Goal: Task Accomplishment & Management: Manage account settings

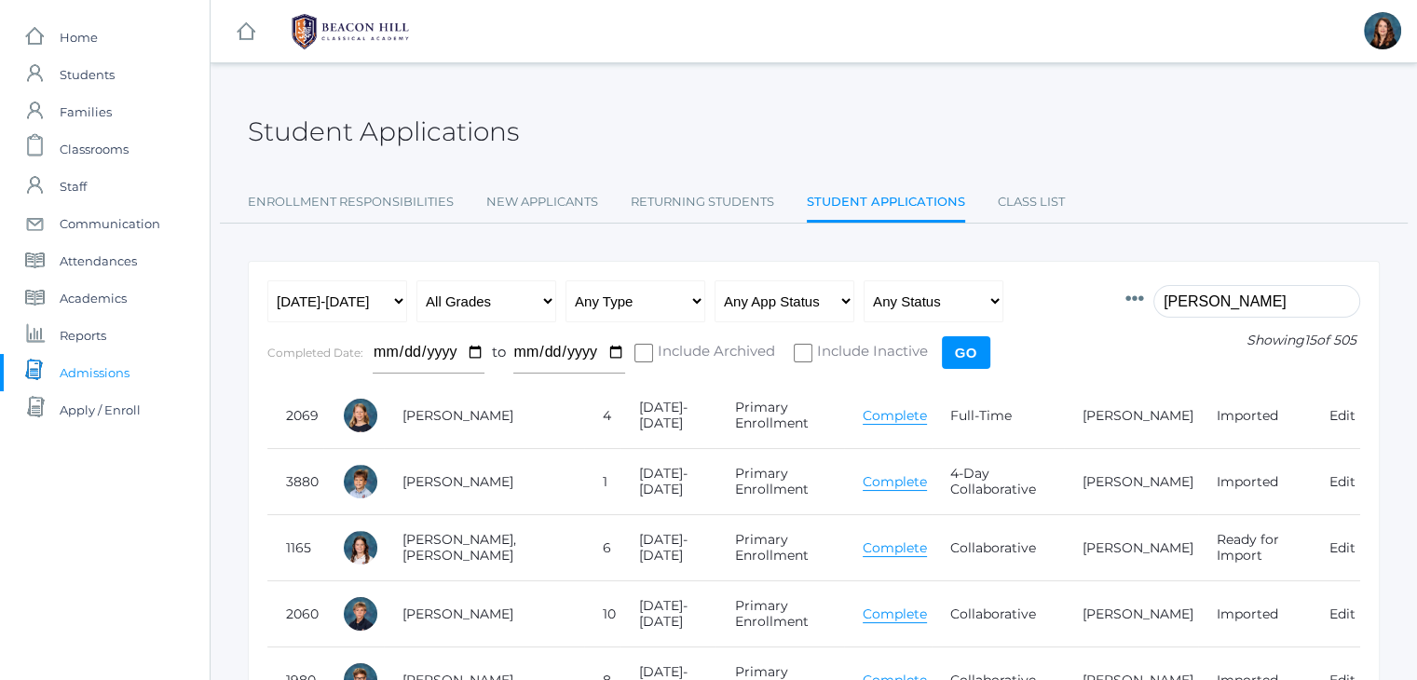
click at [1208, 300] on input "bradley" at bounding box center [1256, 301] width 207 height 33
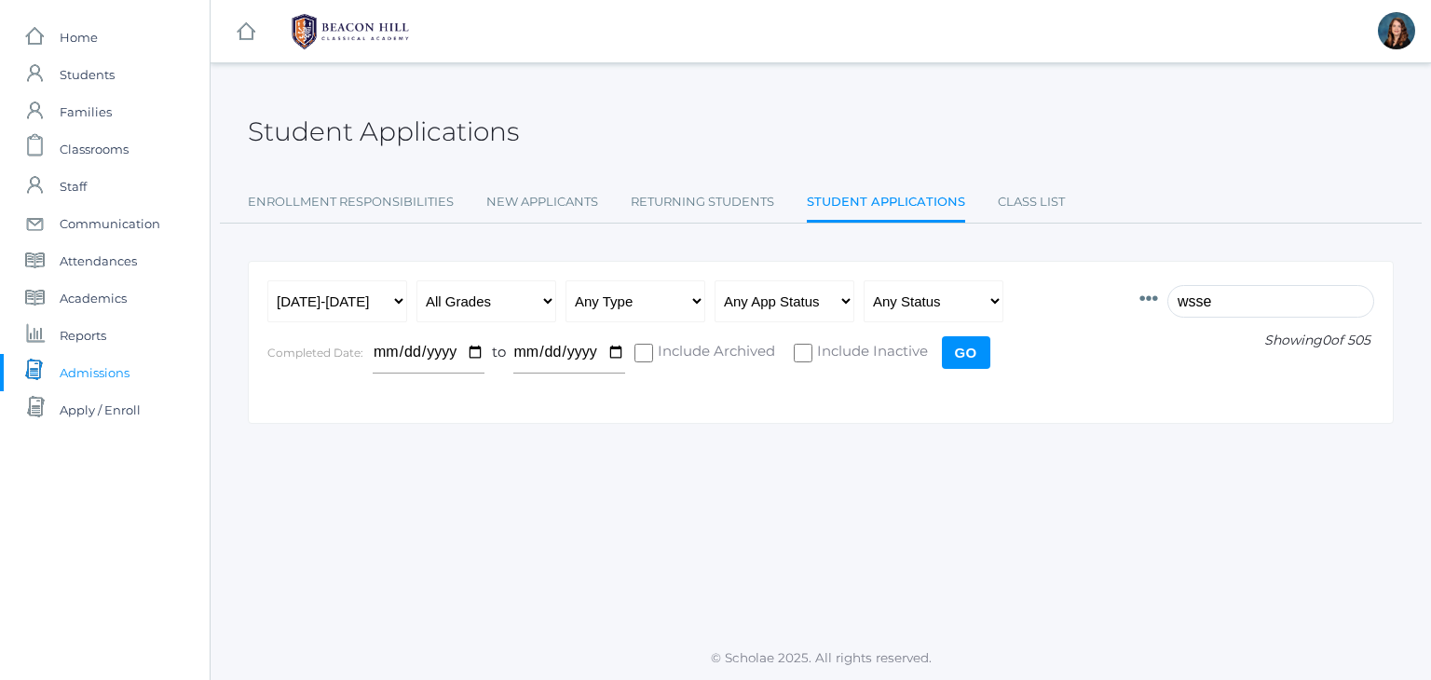
click at [1215, 311] on input "wsse" at bounding box center [1270, 301] width 207 height 33
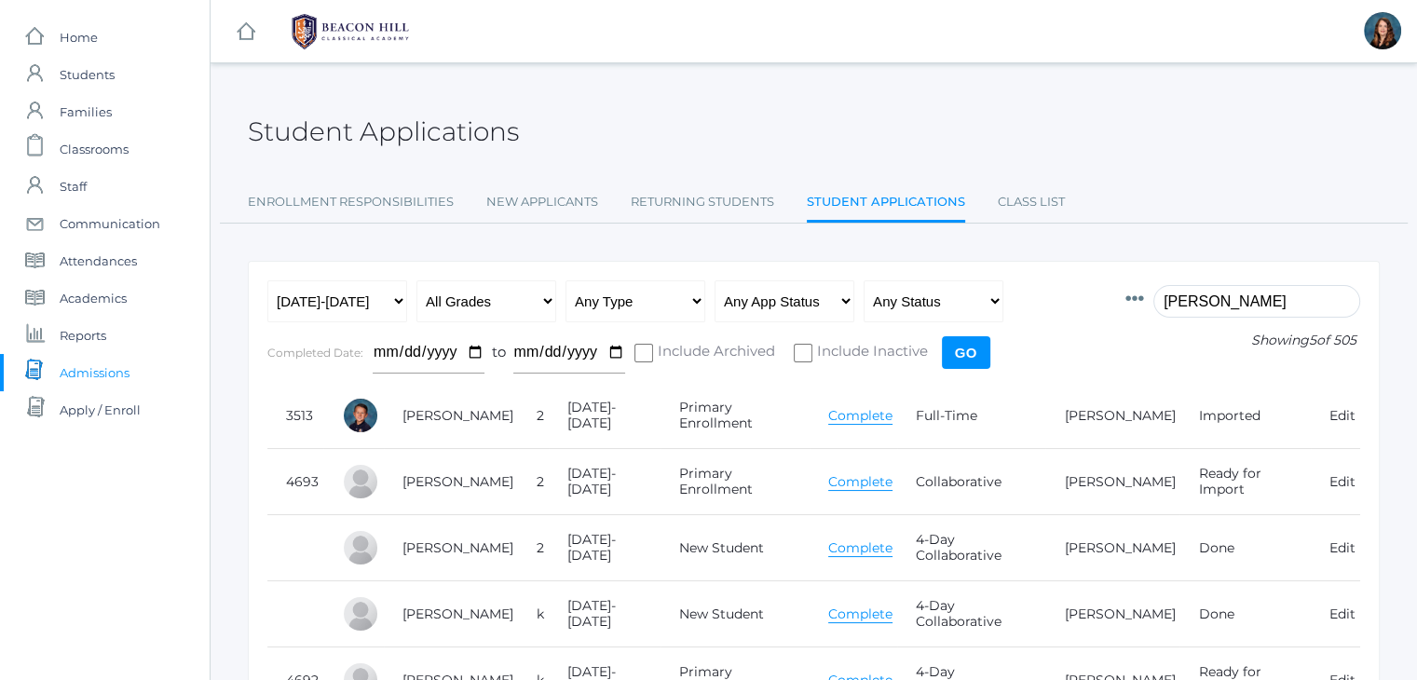
type input "wess"
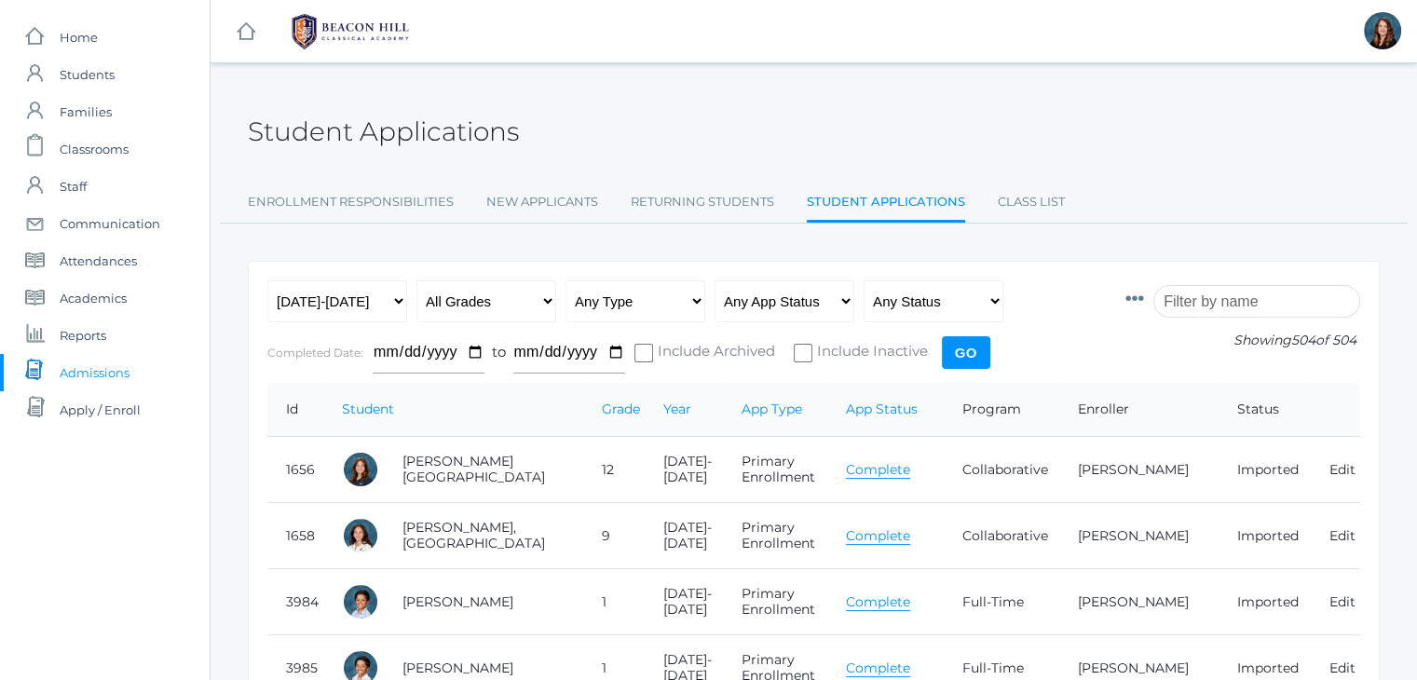
click at [1219, 301] on input "search" at bounding box center [1256, 301] width 207 height 33
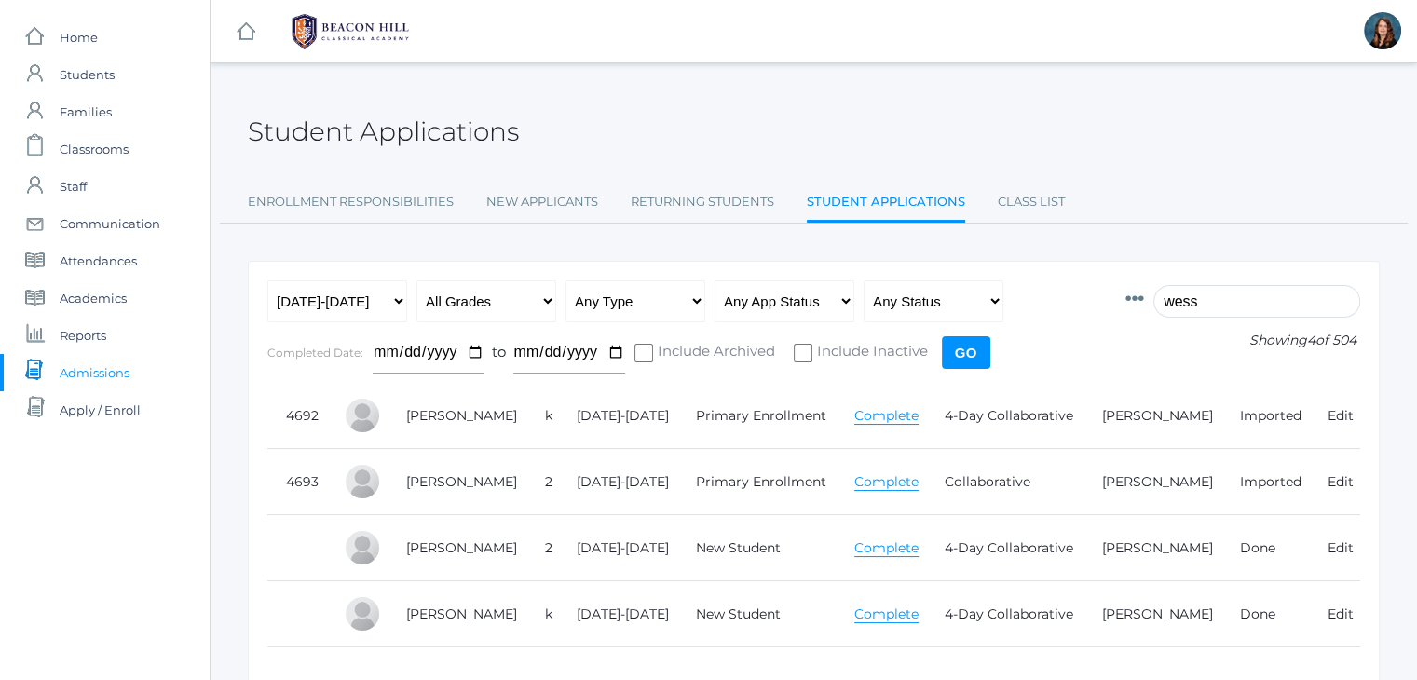
type input "wess"
click at [889, 415] on link "Complete" at bounding box center [886, 416] width 64 height 18
click at [894, 478] on link "Complete" at bounding box center [886, 482] width 64 height 18
click at [883, 414] on link "Complete" at bounding box center [886, 416] width 64 height 18
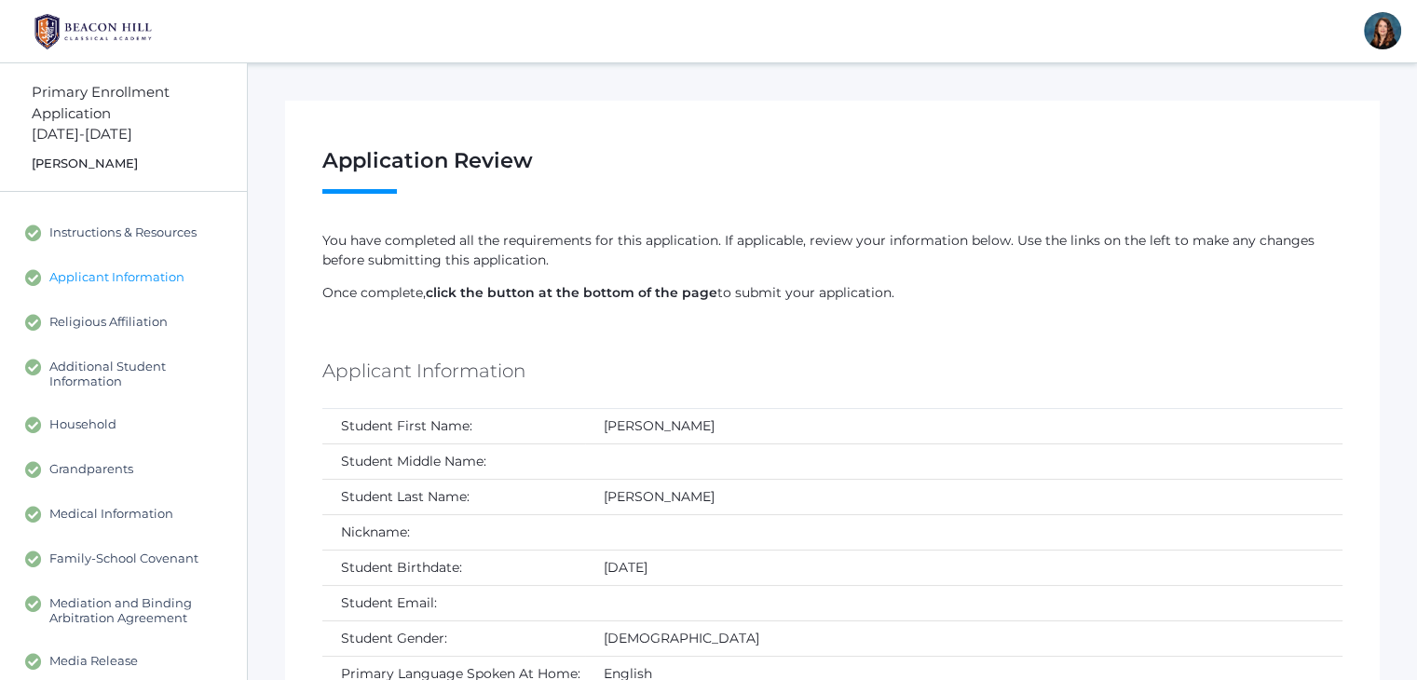
click at [149, 284] on span "Applicant Information" at bounding box center [116, 277] width 135 height 17
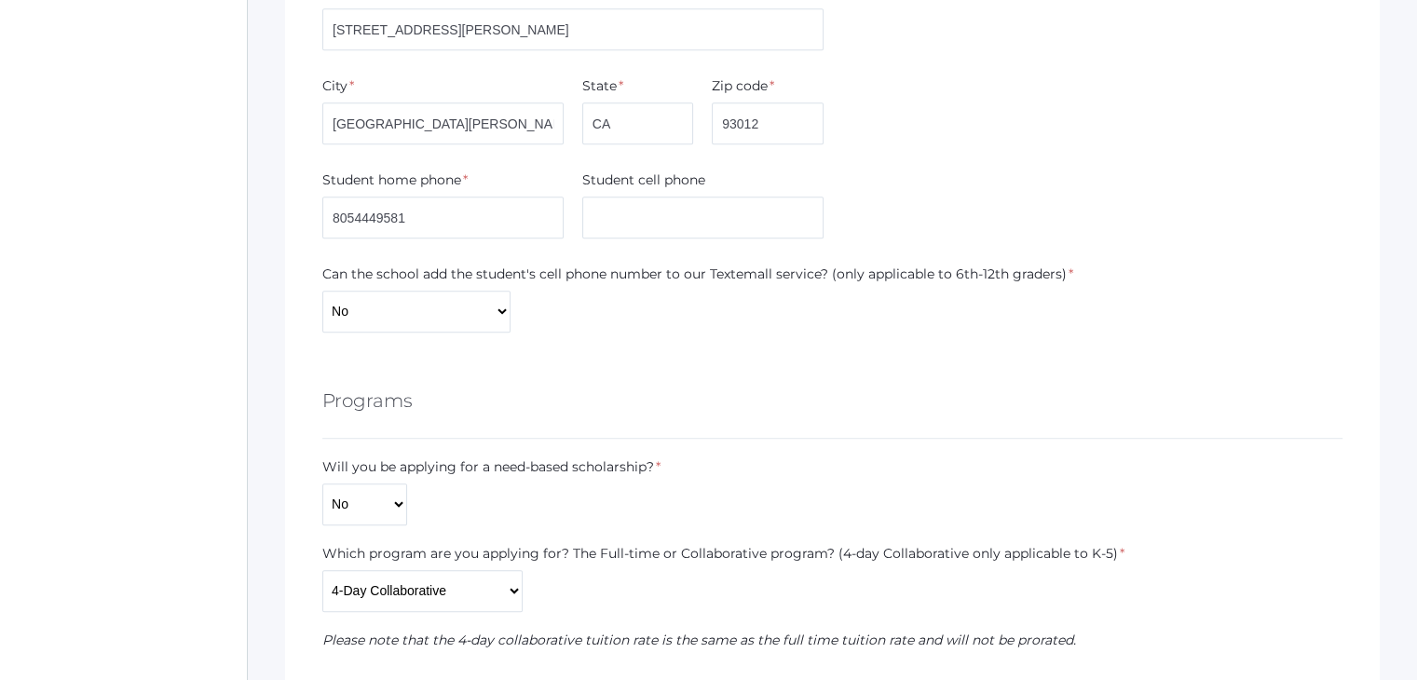
scroll to position [1287, 0]
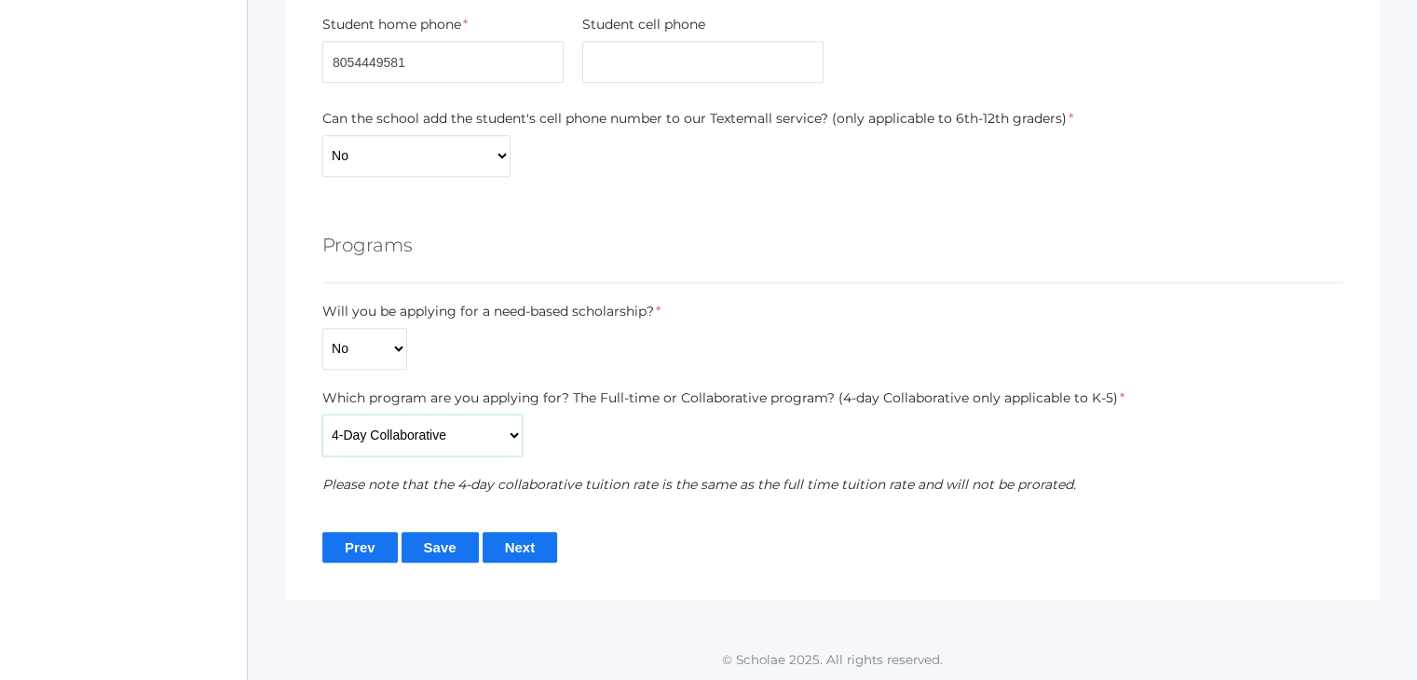
click at [459, 436] on select "Full-Time 4-Day Collaborative Collaborative" at bounding box center [422, 435] width 200 height 42
select select "Collaborative"
click at [322, 450] on select "Full-Time 4-Day Collaborative Collaborative" at bounding box center [422, 435] width 200 height 42
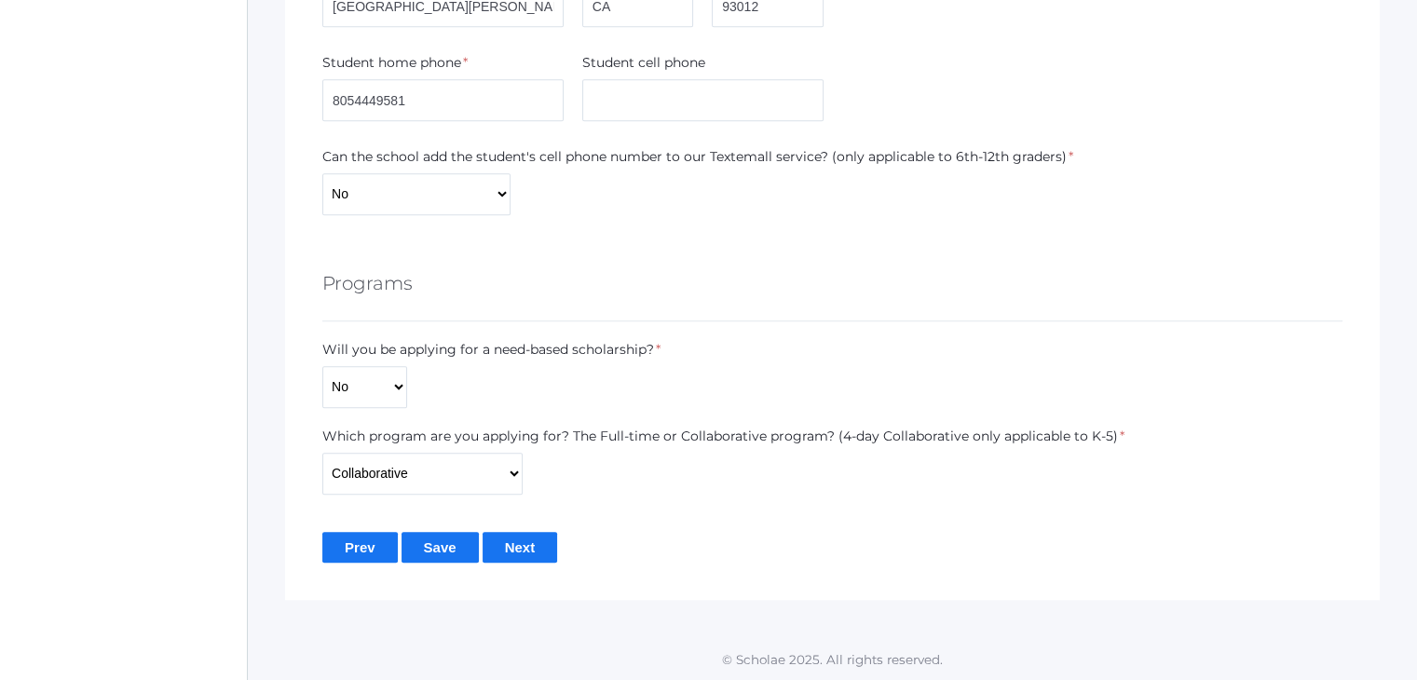
click at [447, 544] on input "Save" at bounding box center [439, 547] width 77 height 31
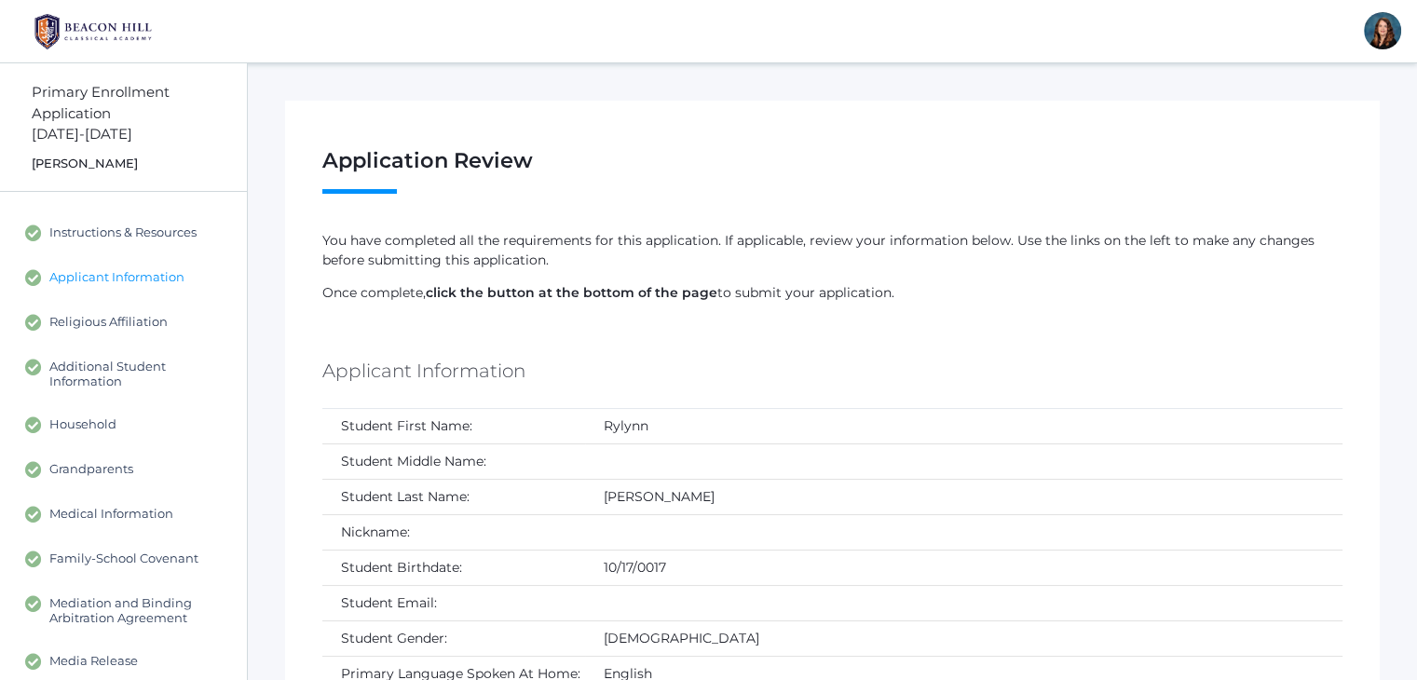
click at [148, 279] on span "Applicant Information" at bounding box center [116, 277] width 135 height 17
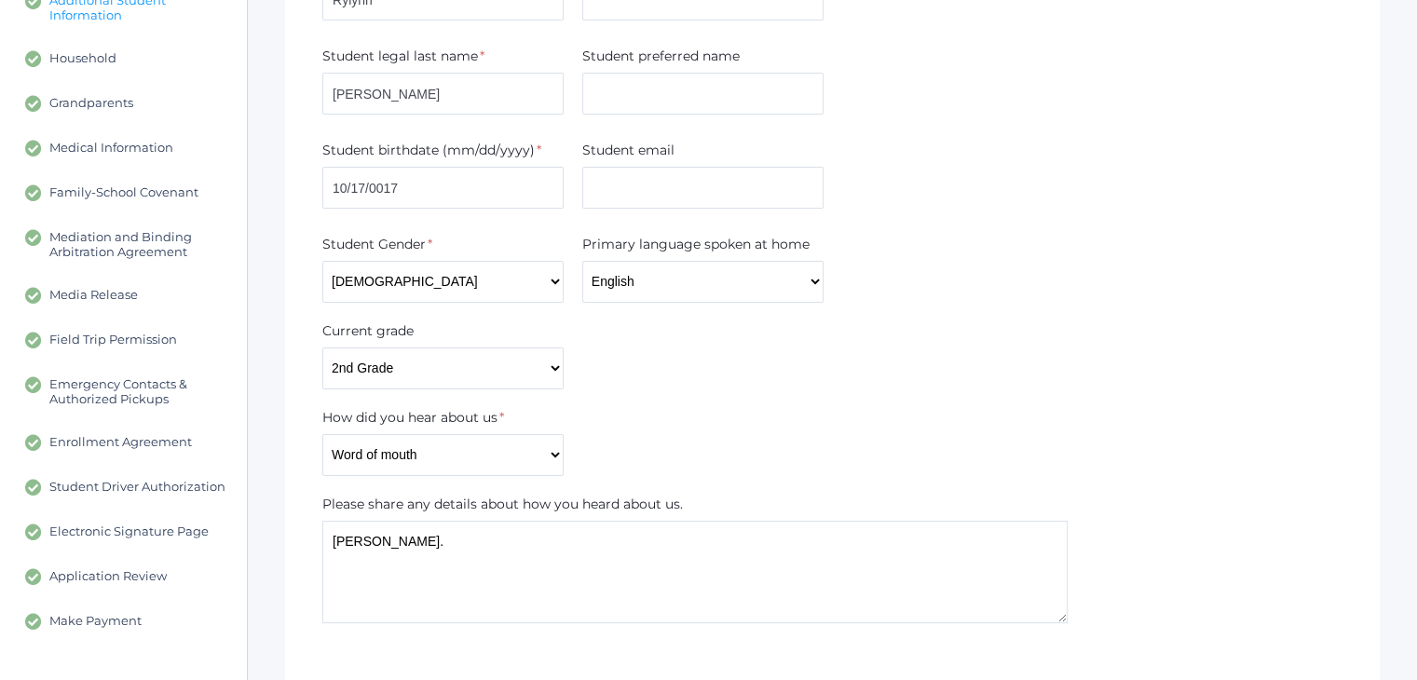
scroll to position [360, 0]
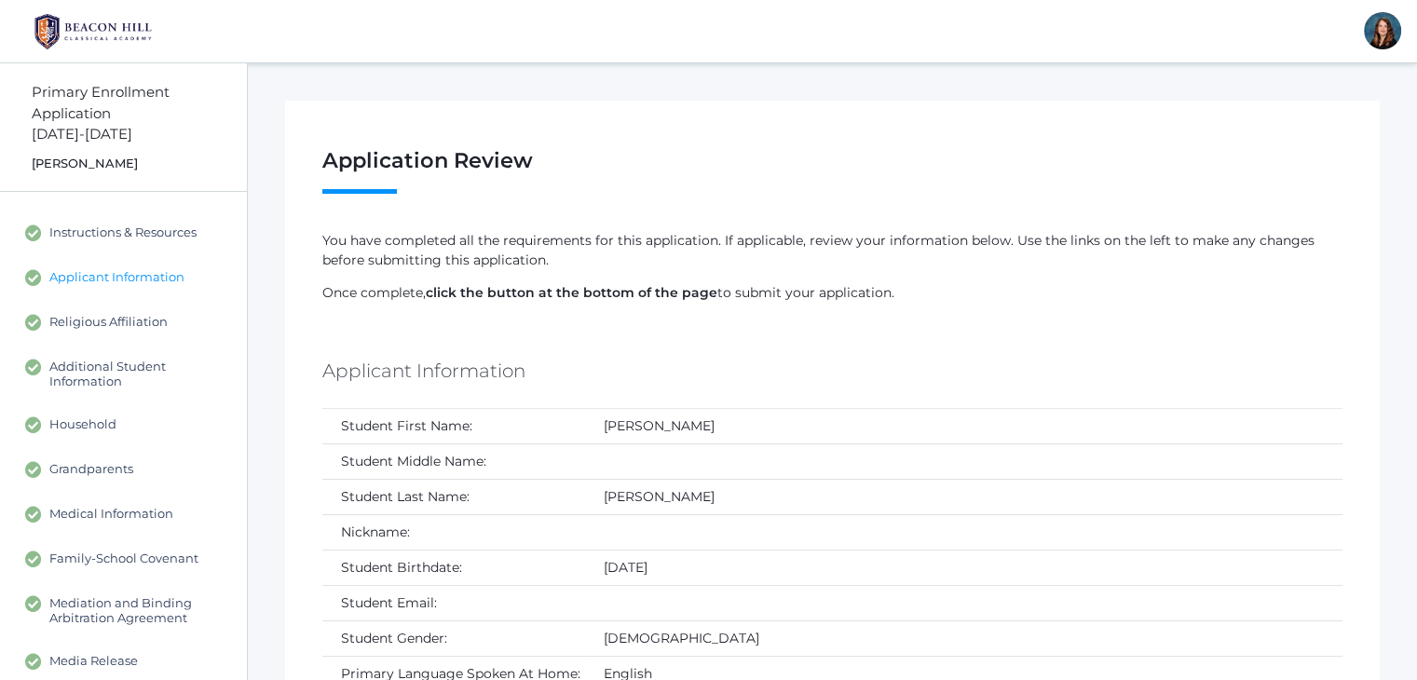
click at [134, 279] on span "Applicant Information" at bounding box center [116, 277] width 135 height 17
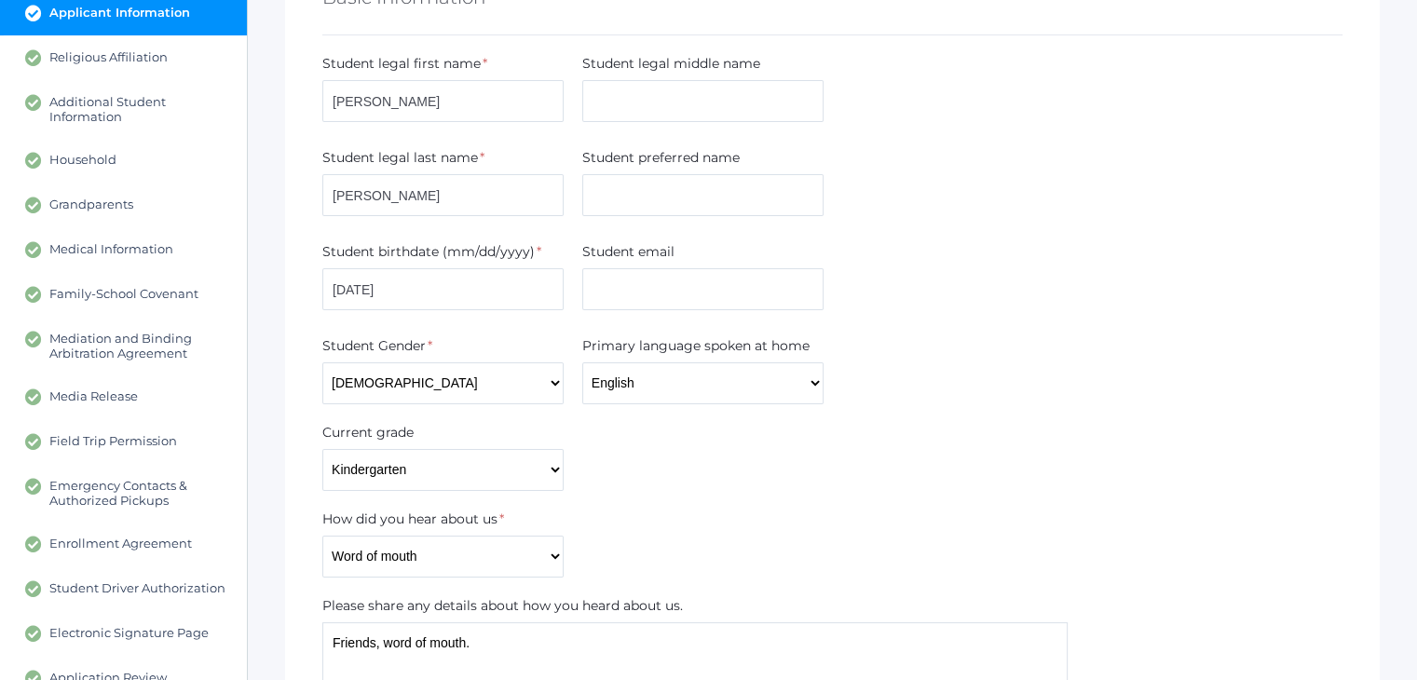
scroll to position [251, 0]
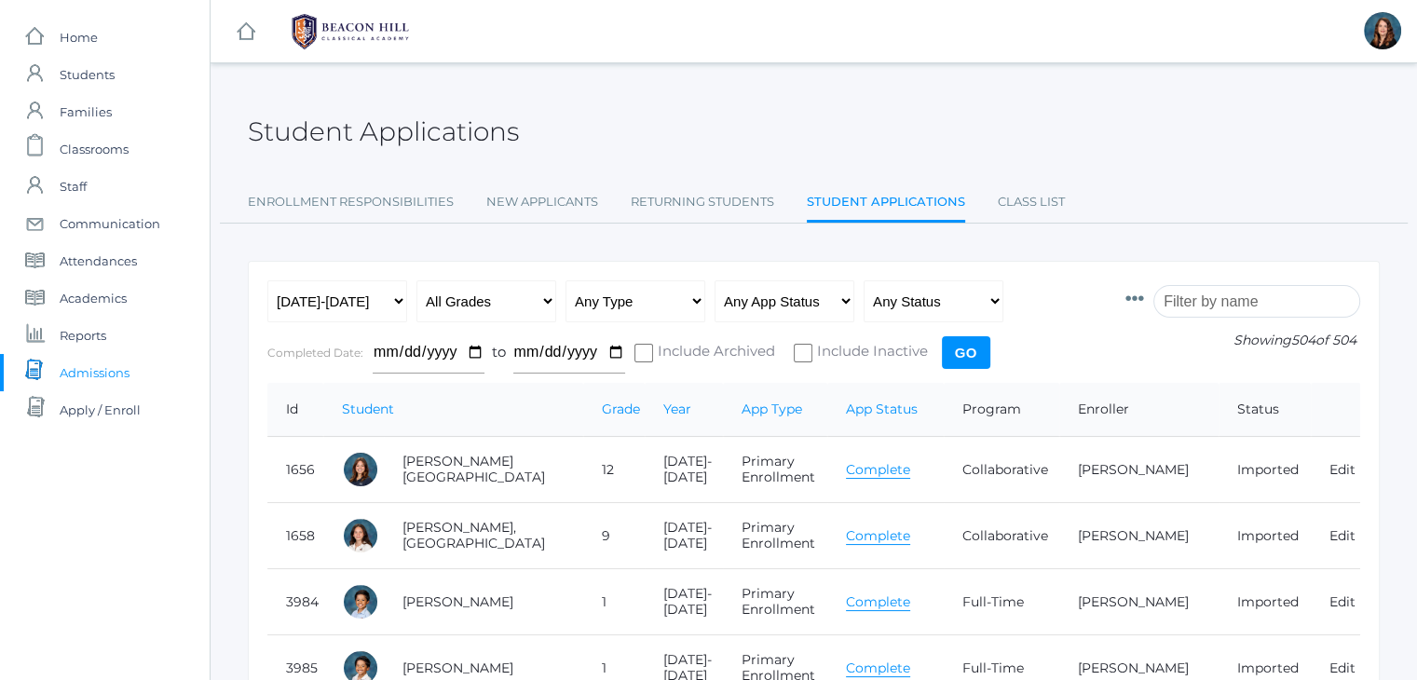
click at [1191, 296] on input "search" at bounding box center [1256, 301] width 207 height 33
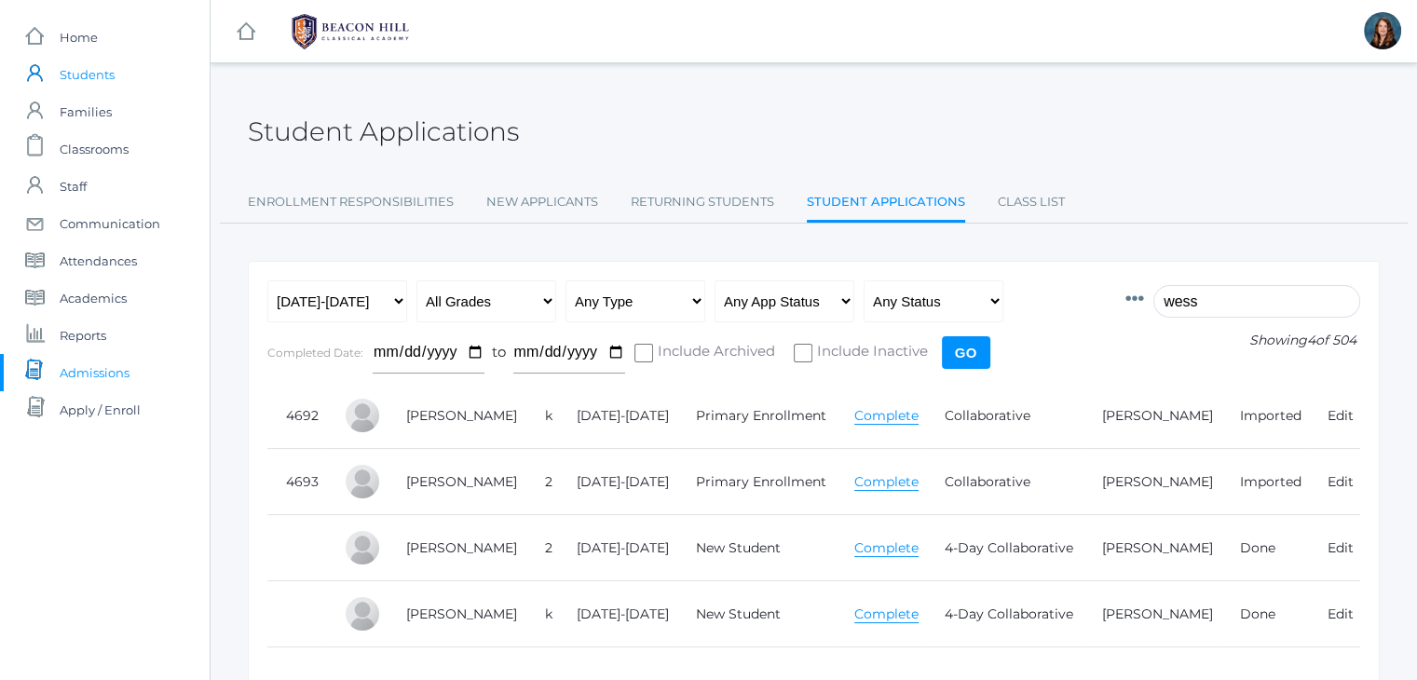
type input "wess"
click at [99, 77] on span "Students" at bounding box center [87, 74] width 55 height 37
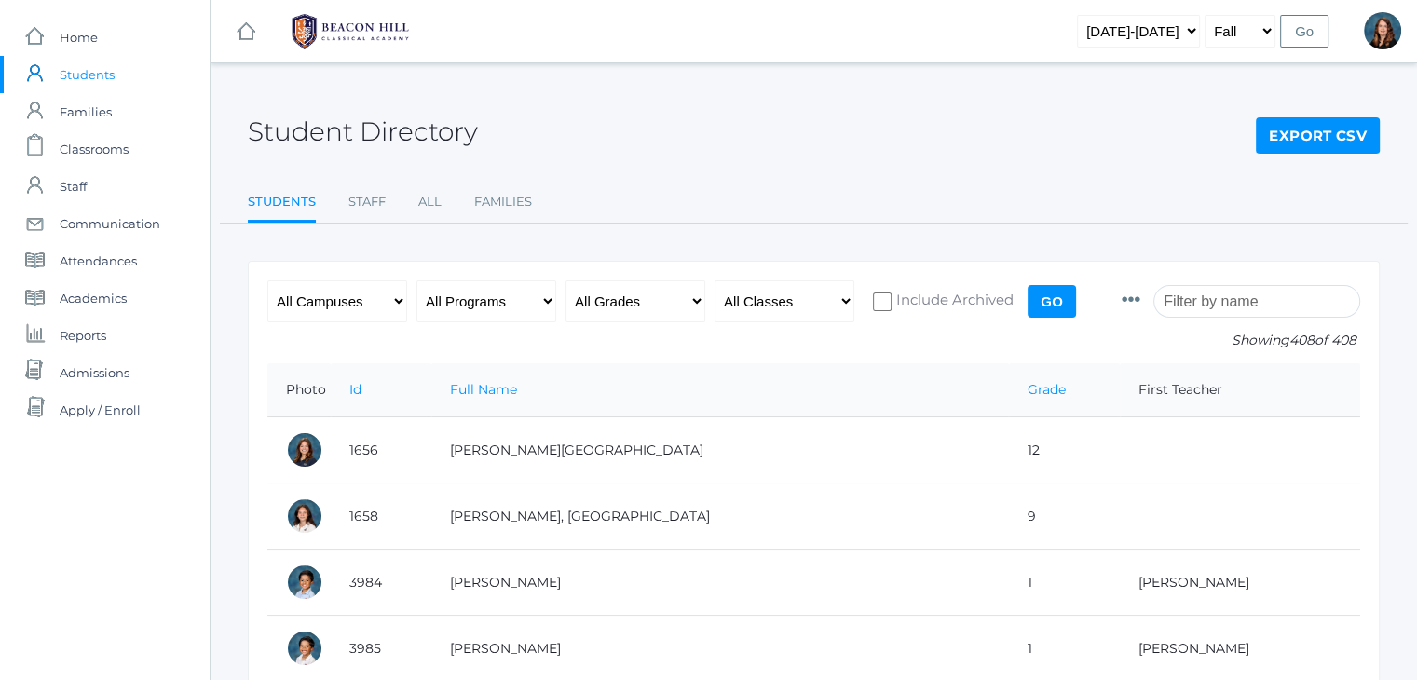
click at [1192, 298] on input "search" at bounding box center [1256, 301] width 207 height 33
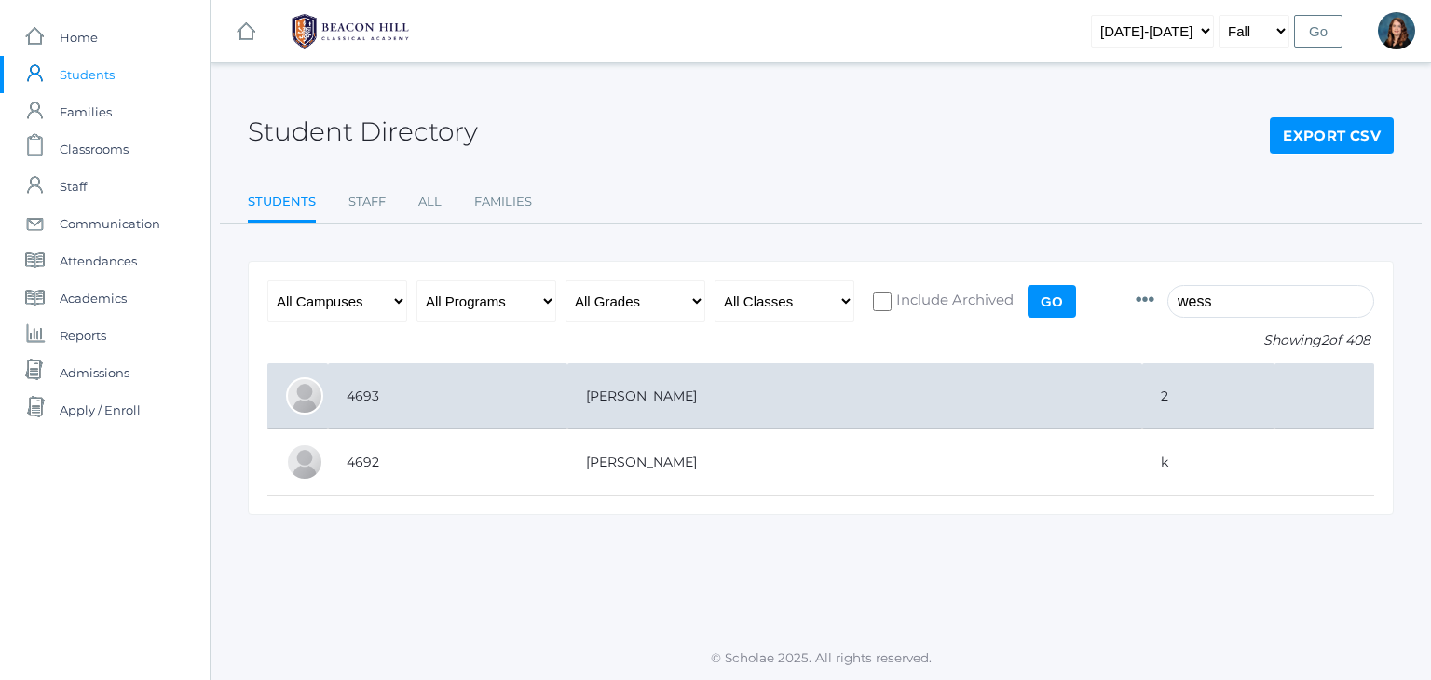
type input "wess"
click at [645, 401] on td "[PERSON_NAME]" at bounding box center [854, 396] width 575 height 66
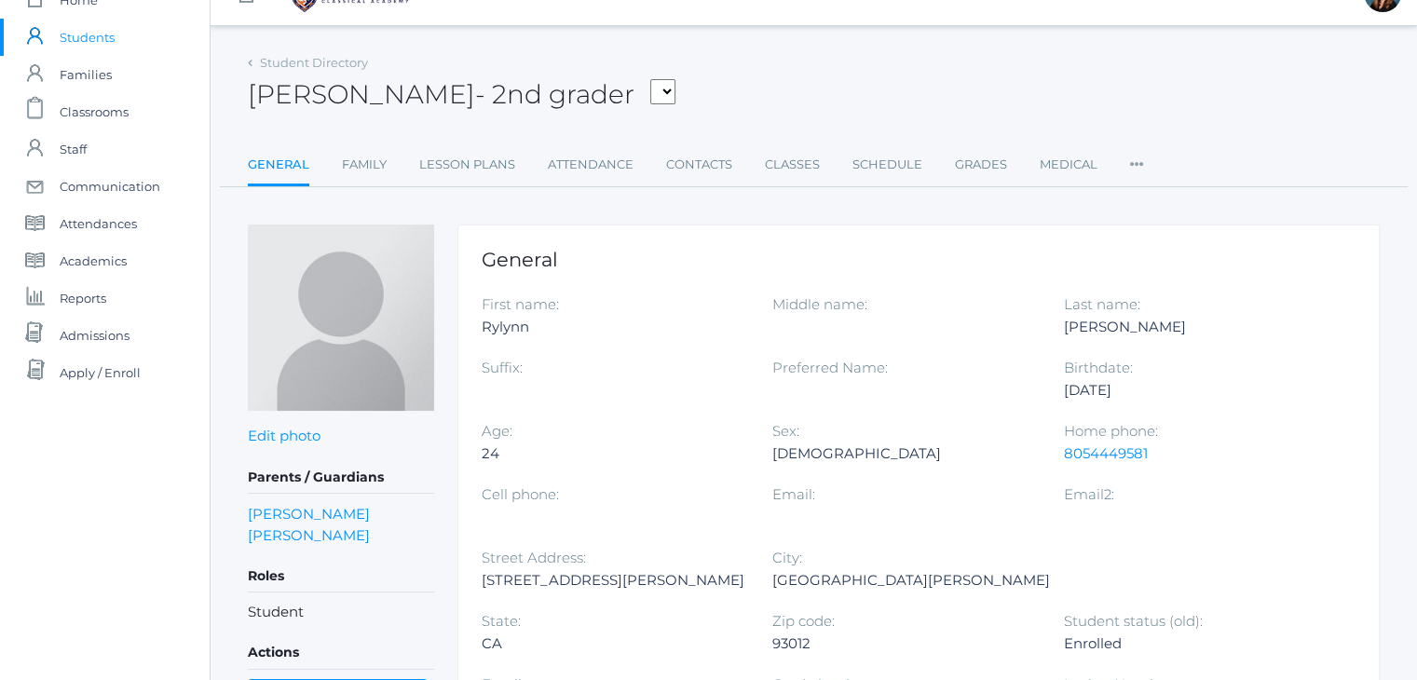
scroll to position [37, 0]
click at [361, 176] on link "Family" at bounding box center [364, 164] width 45 height 37
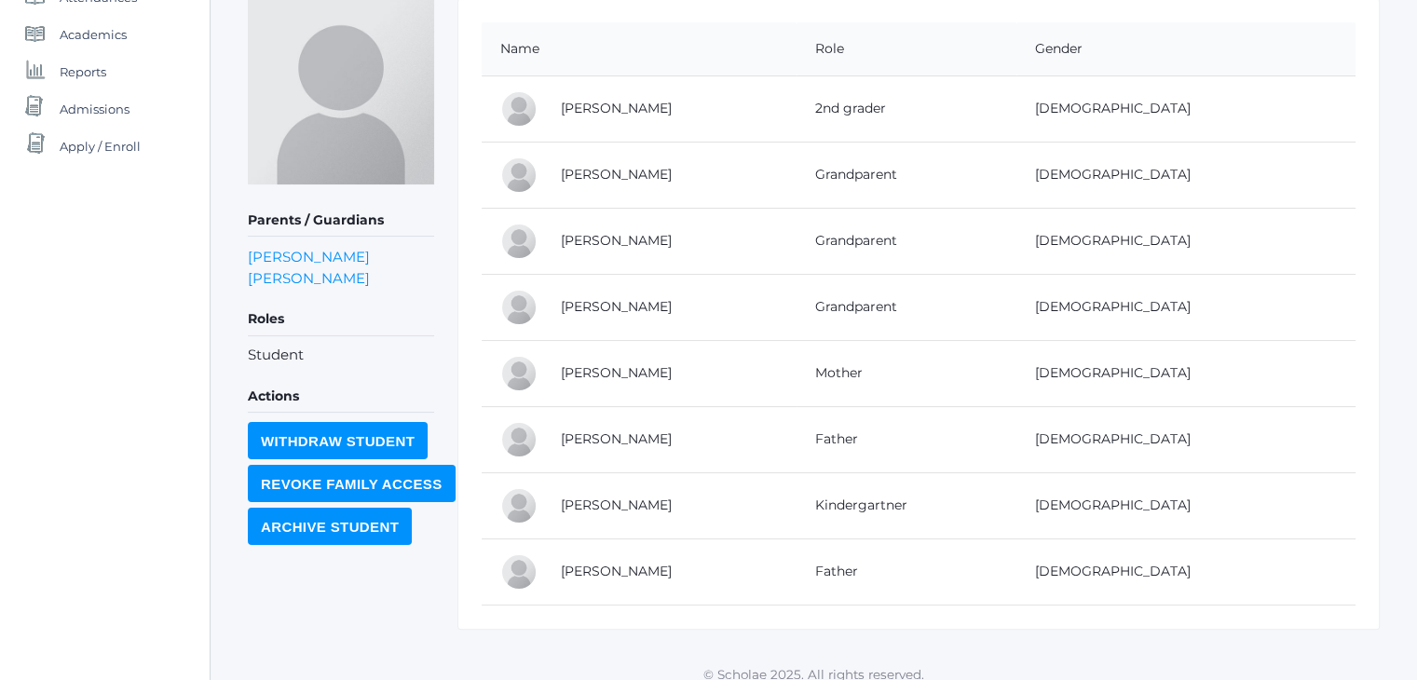
scroll to position [265, 0]
click at [586, 500] on link "Bryson Wessels" at bounding box center [616, 504] width 111 height 17
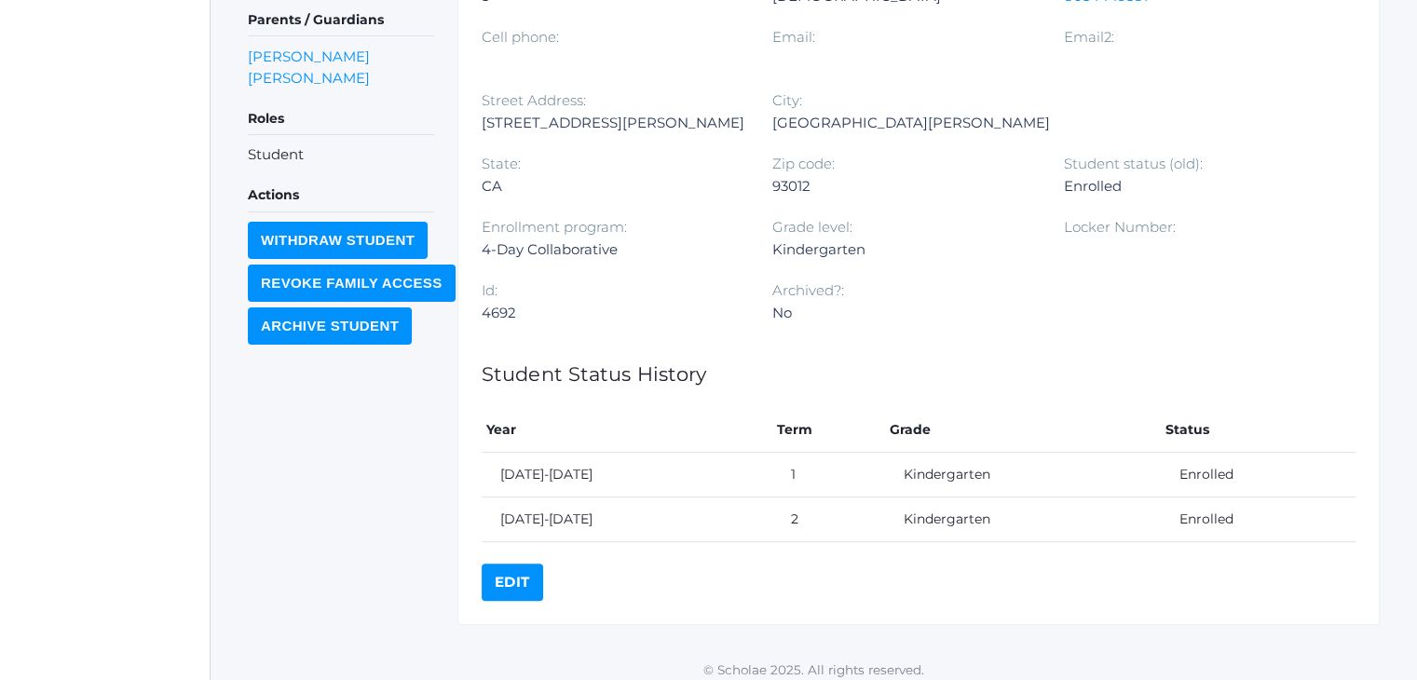
scroll to position [505, 0]
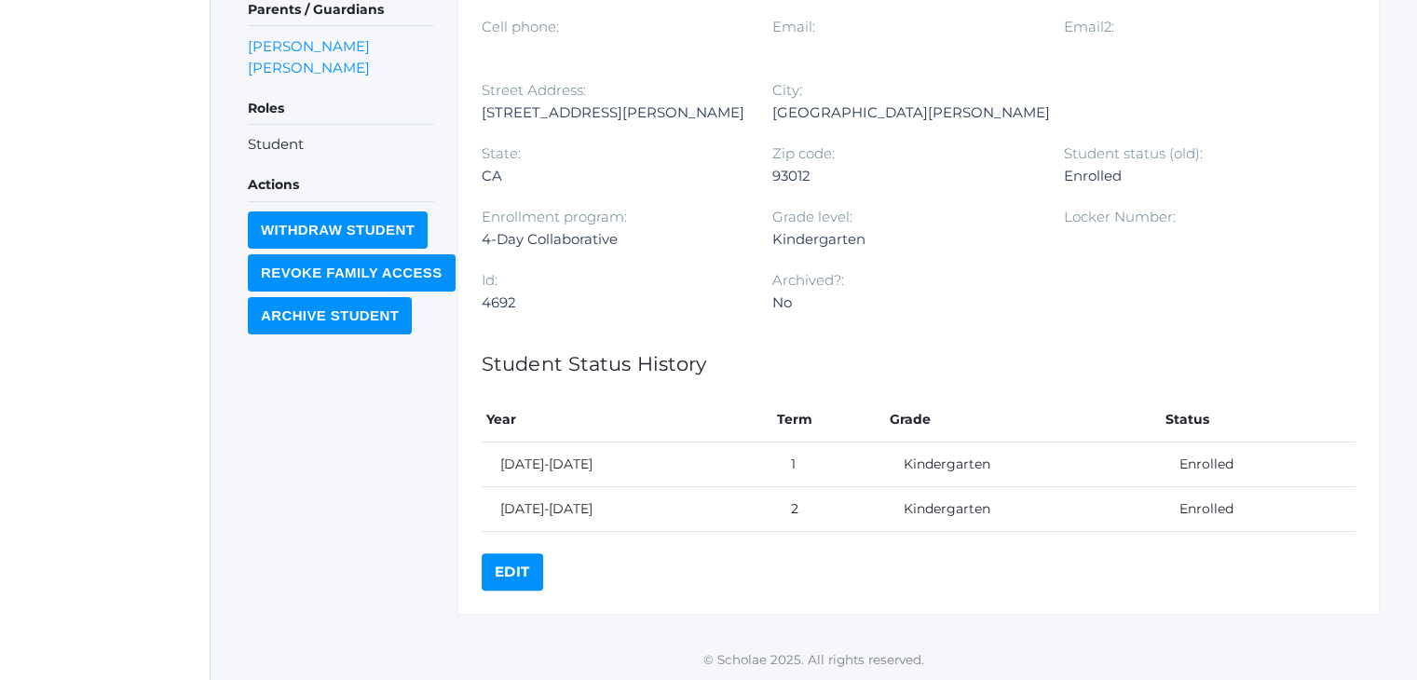
click at [521, 560] on link "Edit" at bounding box center [512, 571] width 61 height 37
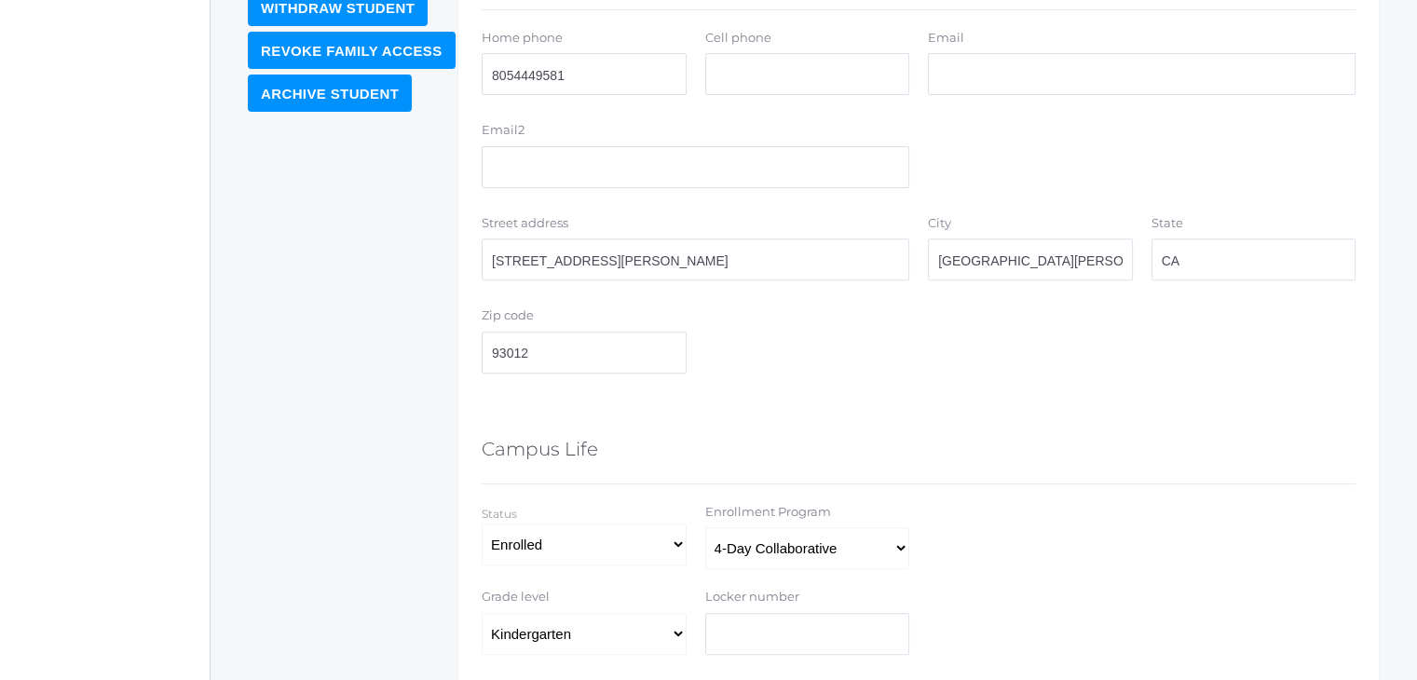
scroll to position [699, 0]
click at [805, 555] on select "Select Program Full-Time 4-Day Collaborative Collaborative" at bounding box center [807, 546] width 205 height 42
select select "3"
click at [705, 525] on select "Select Program Full-Time 4-Day Collaborative Collaborative" at bounding box center [807, 546] width 205 height 42
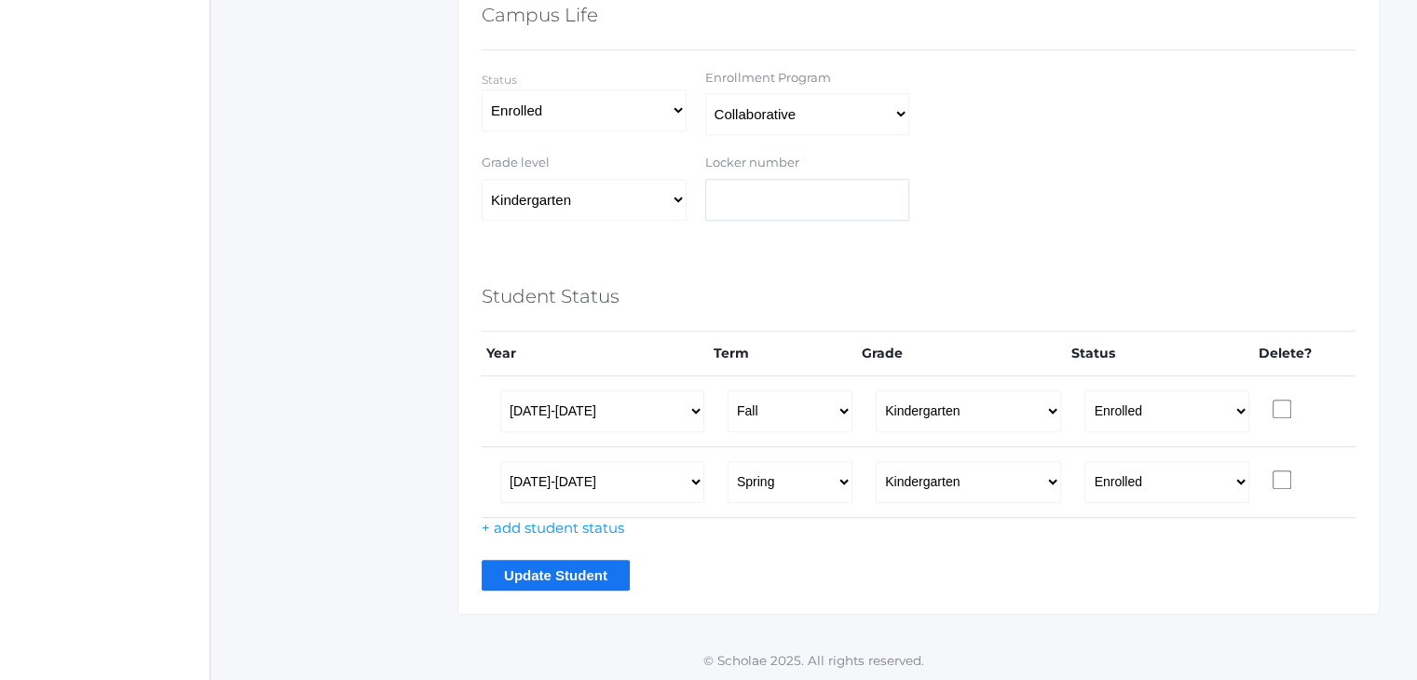
click at [581, 560] on input "Update Student" at bounding box center [556, 575] width 148 height 31
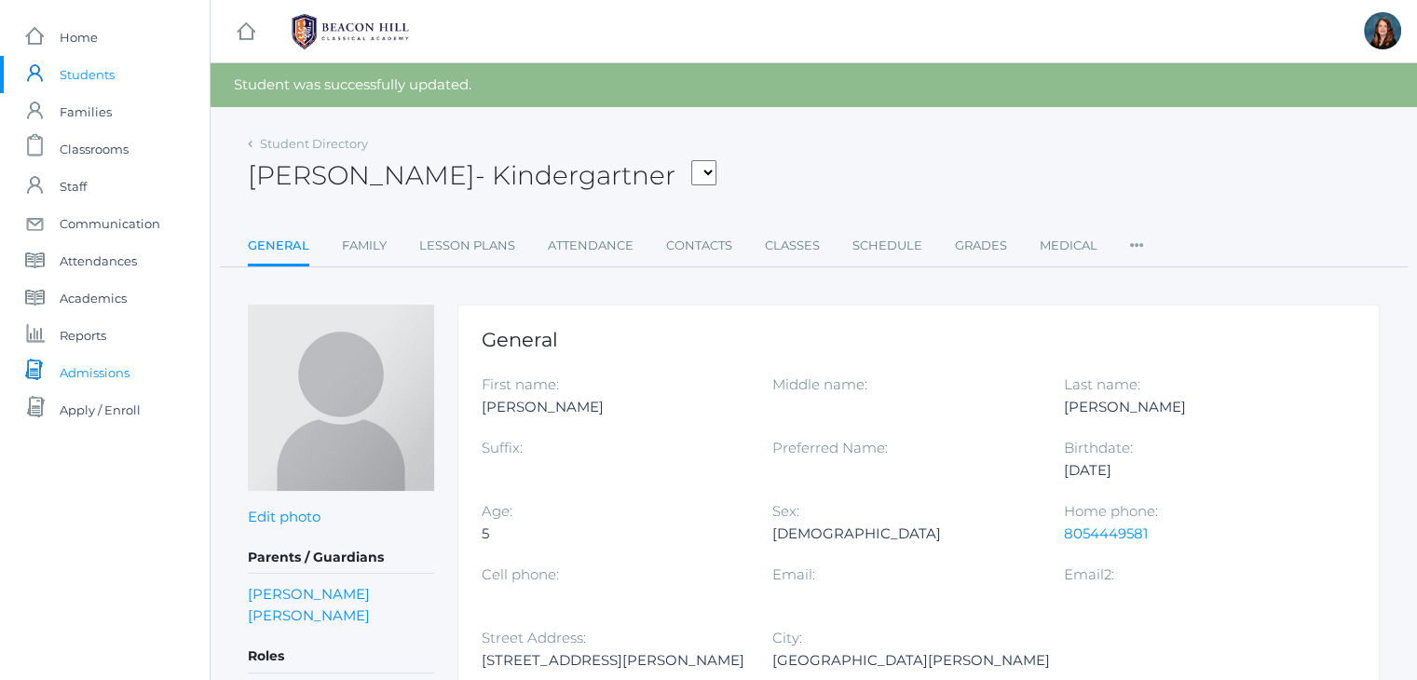
click at [109, 378] on span "Admissions" at bounding box center [95, 372] width 70 height 37
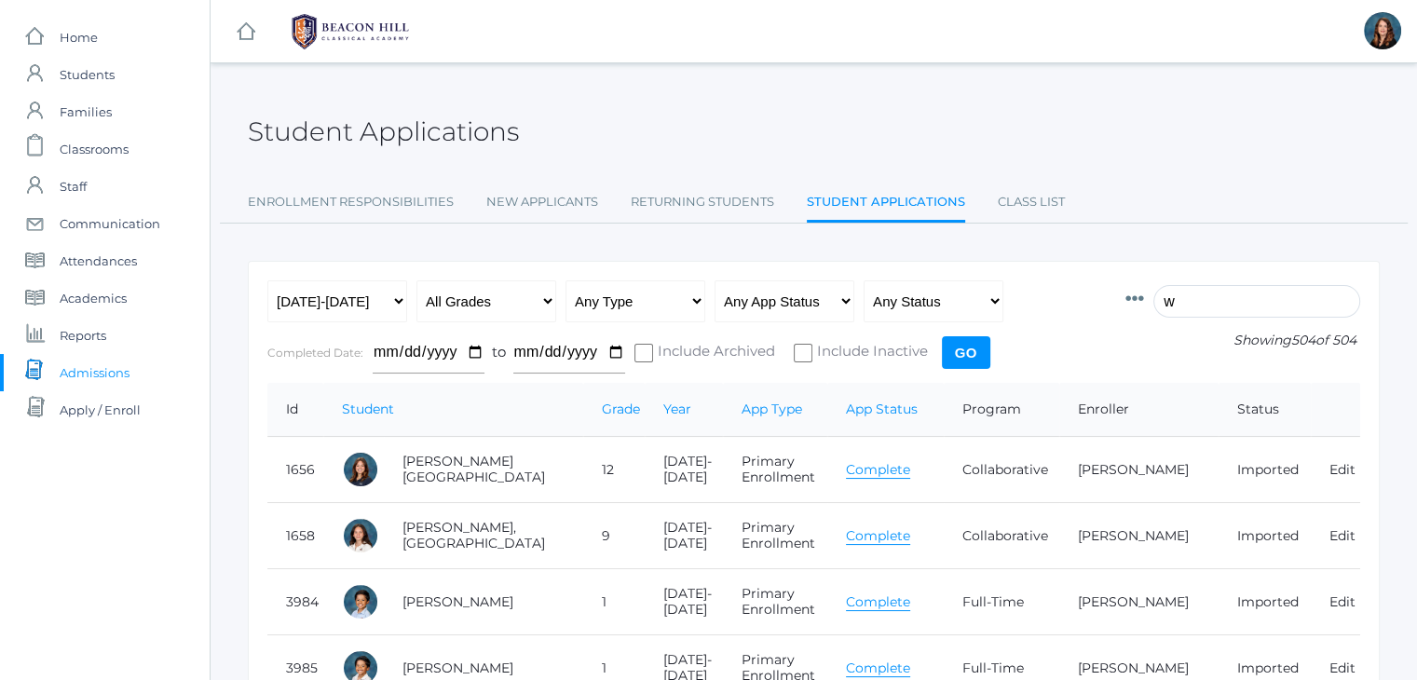
click at [1205, 292] on input "w" at bounding box center [1256, 301] width 207 height 33
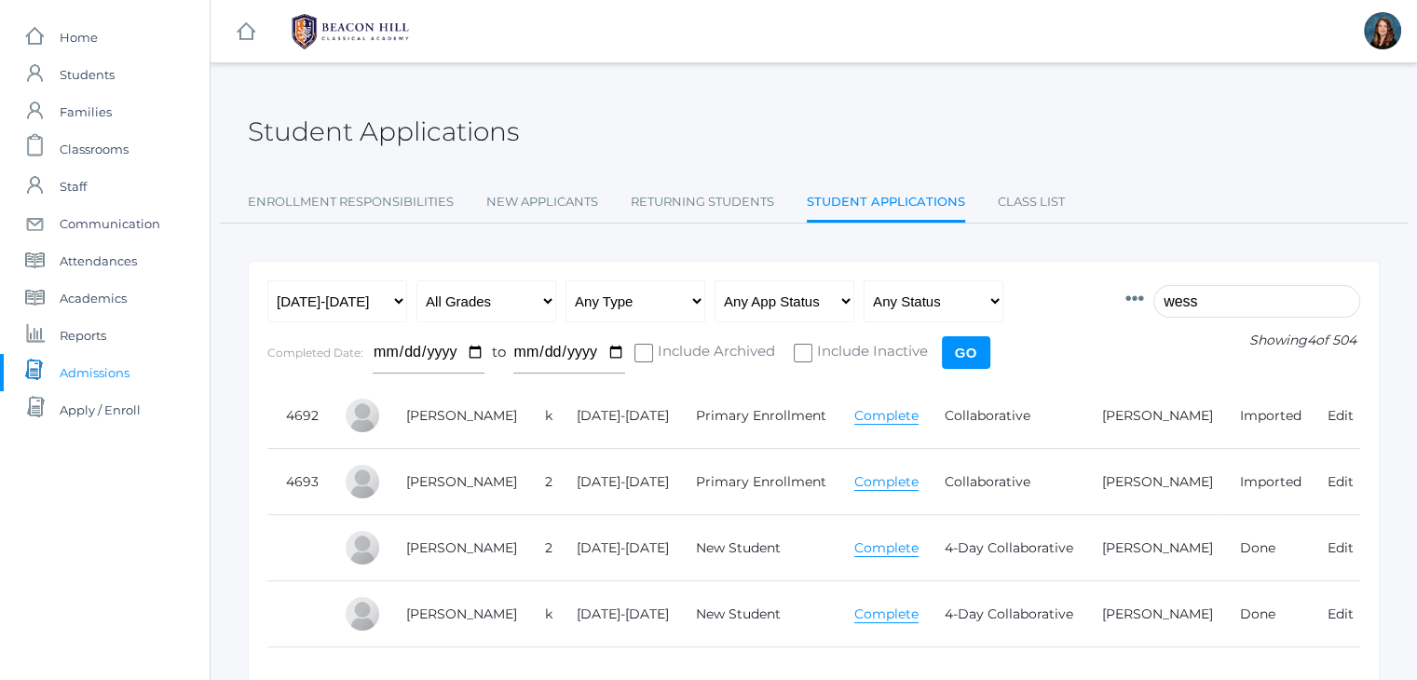
type input "wess"
